Goal: Information Seeking & Learning: Learn about a topic

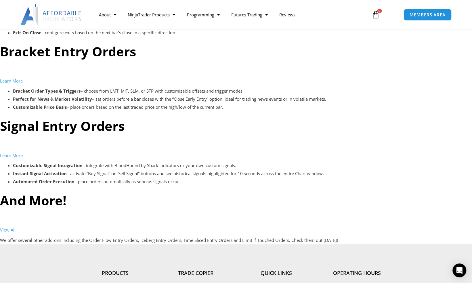
scroll to position [1612, 0]
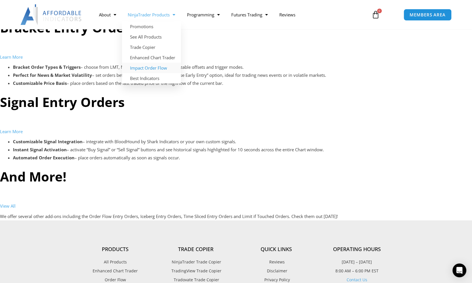
click at [147, 67] on link "Impact Order Flow" at bounding box center [151, 68] width 59 height 10
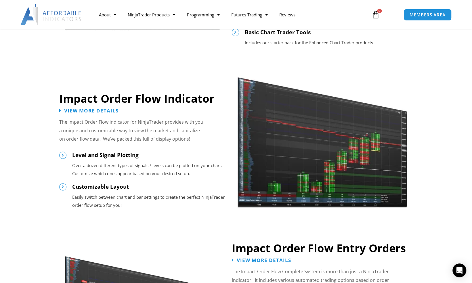
scroll to position [432, 0]
